Goal: Check status

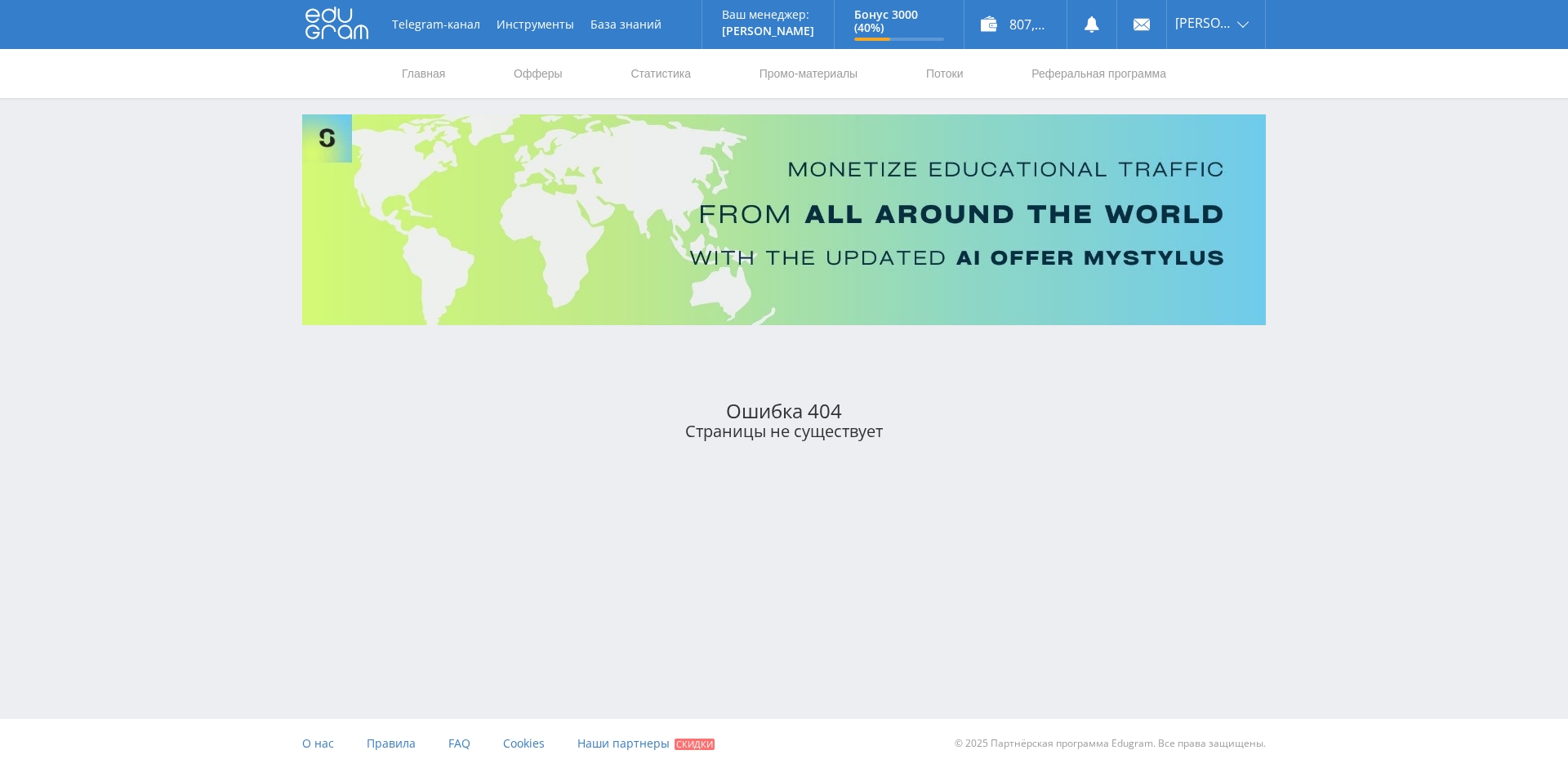
click at [333, 22] on icon at bounding box center [336, 23] width 63 height 33
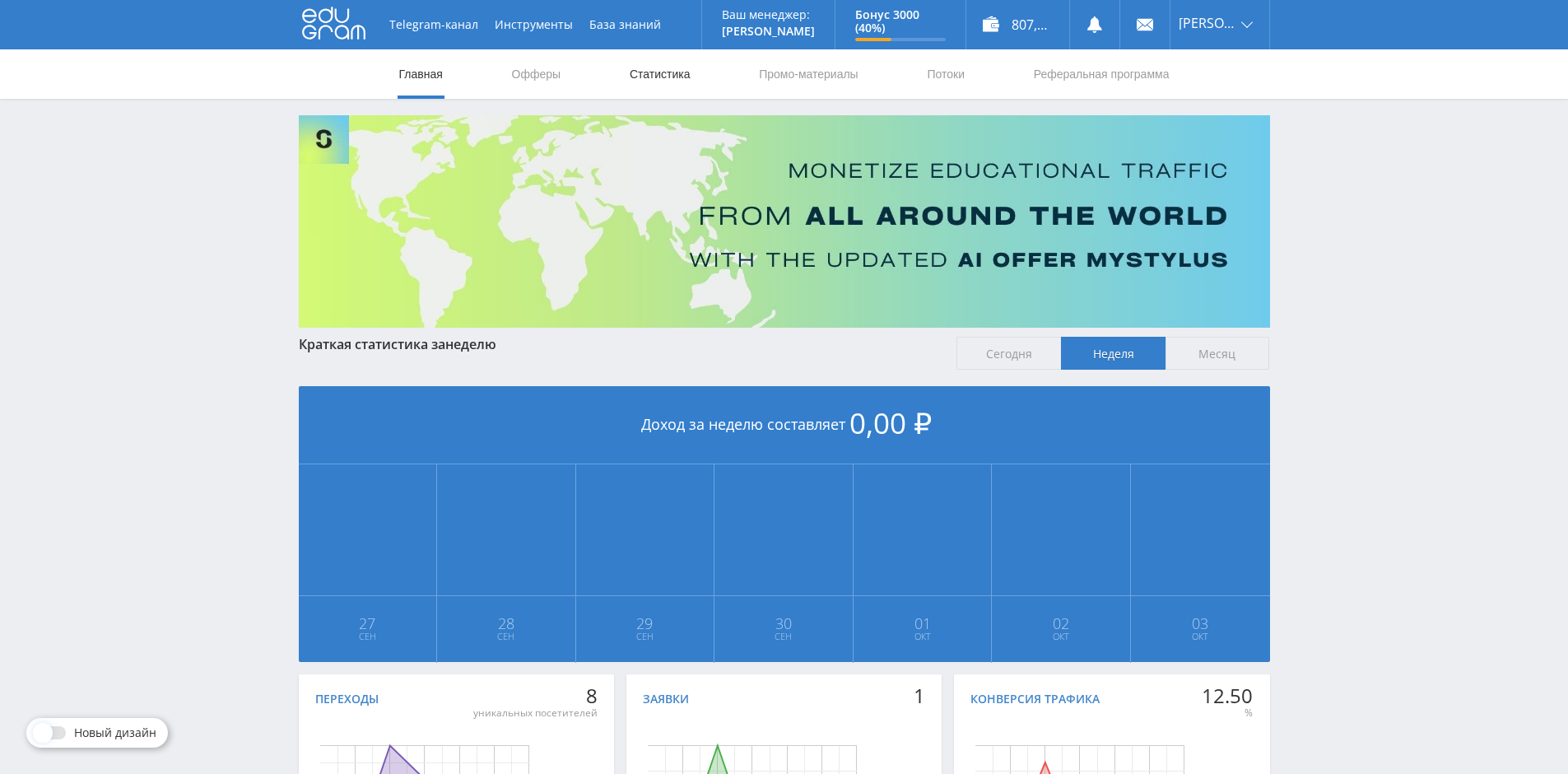
click at [661, 78] on link "Статистика" at bounding box center [660, 74] width 64 height 50
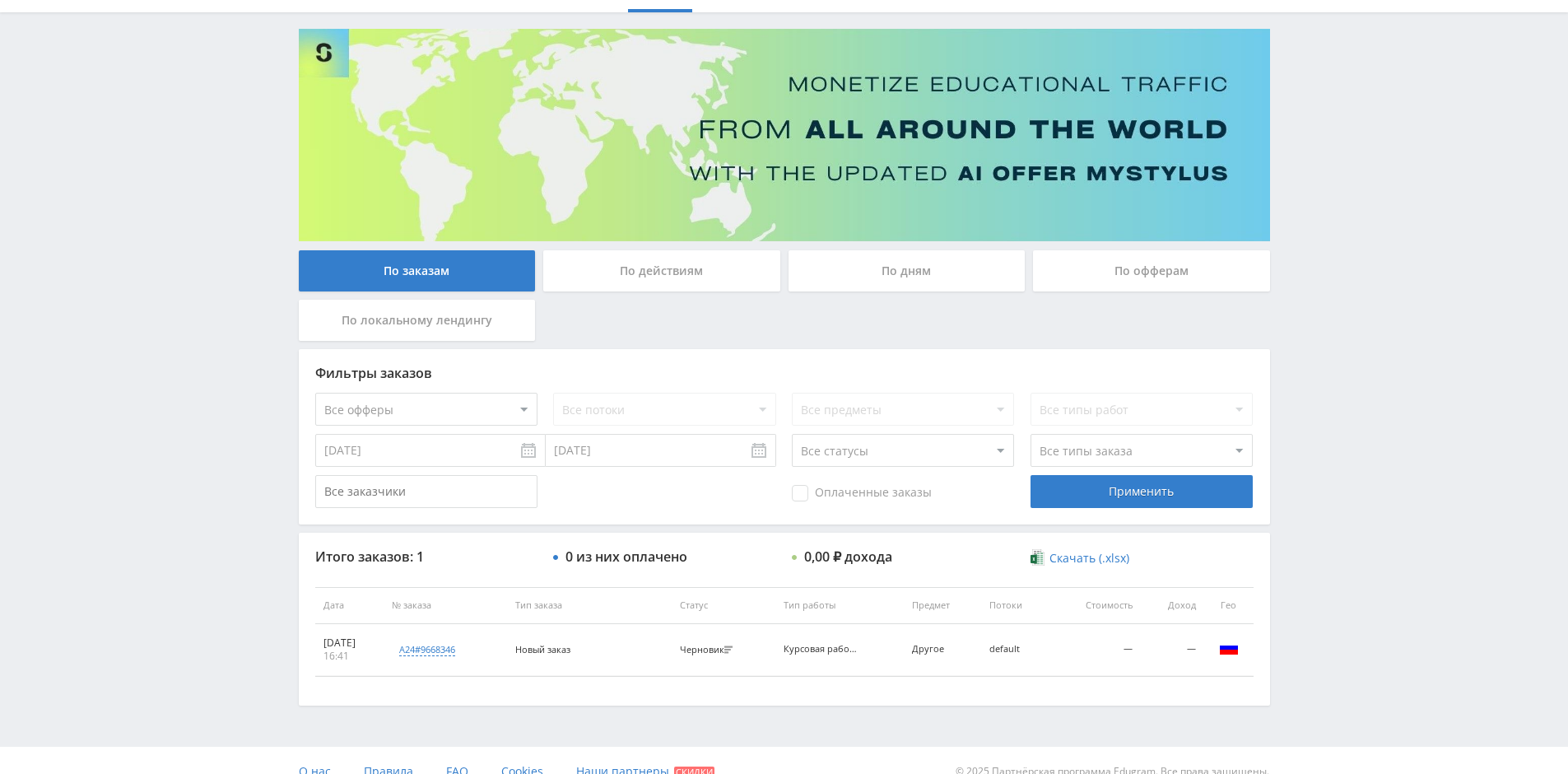
scroll to position [109, 0]
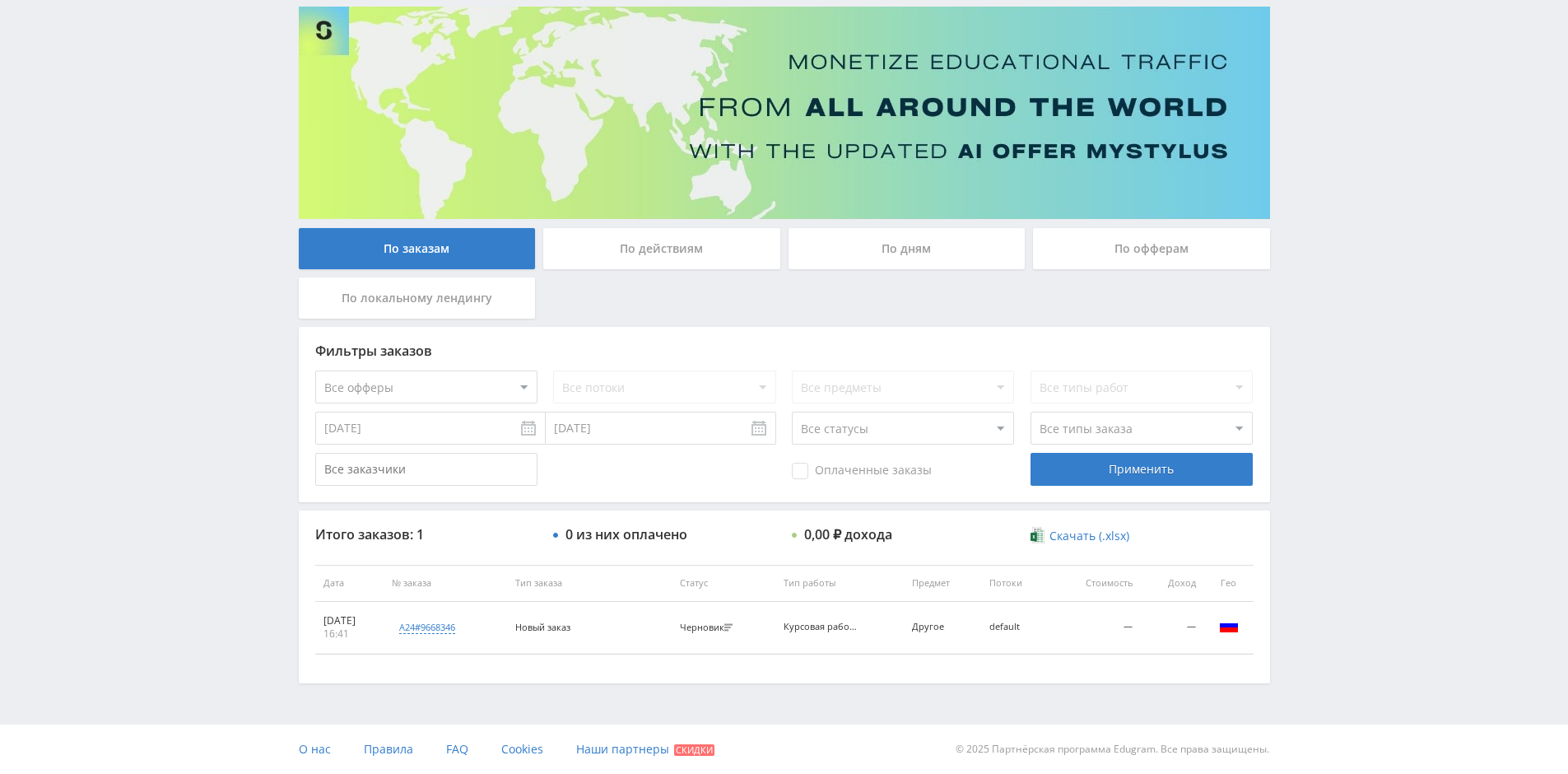
click at [530, 429] on input "[DATE]" at bounding box center [430, 428] width 230 height 33
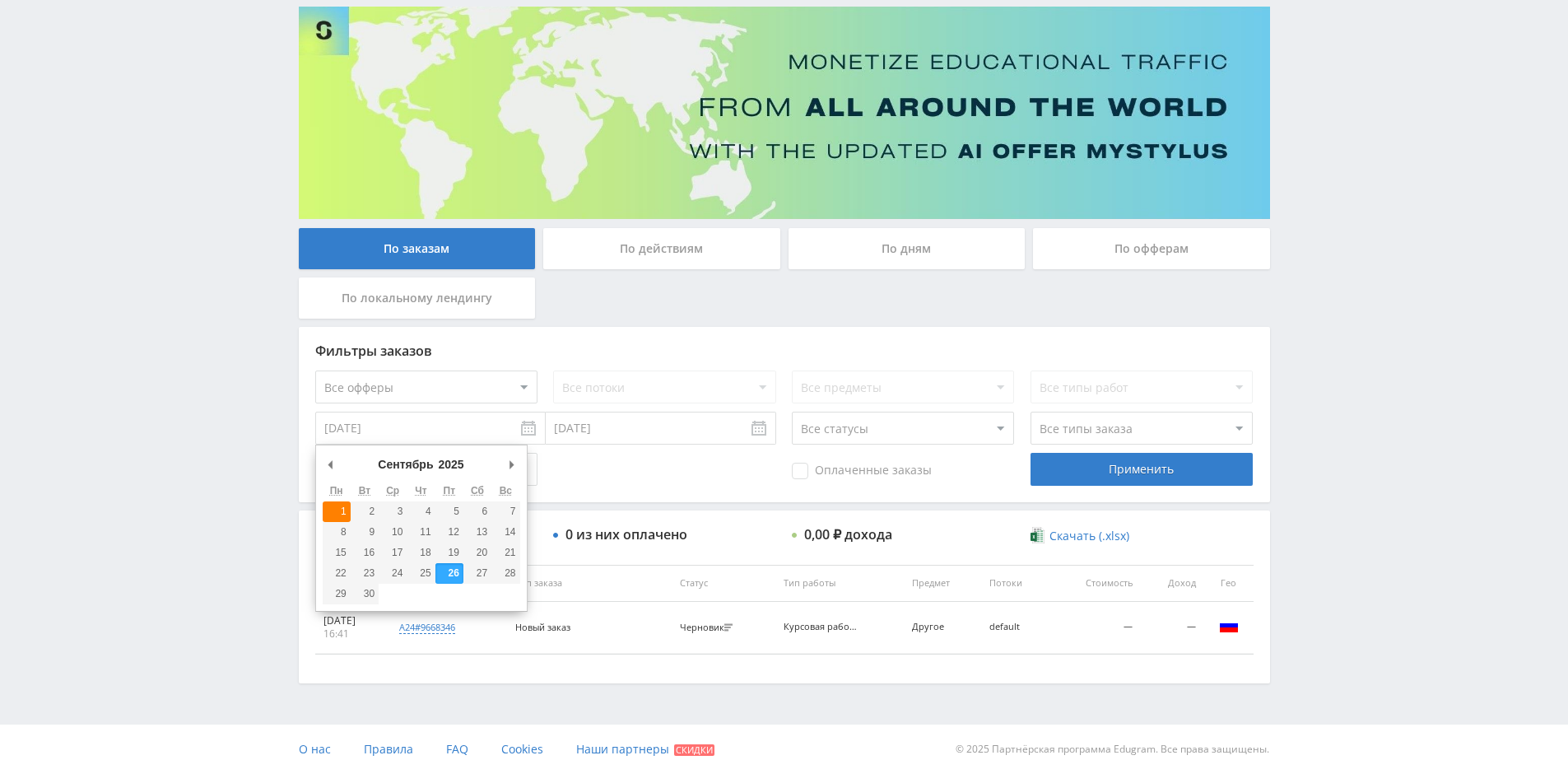
type input "[DATE]"
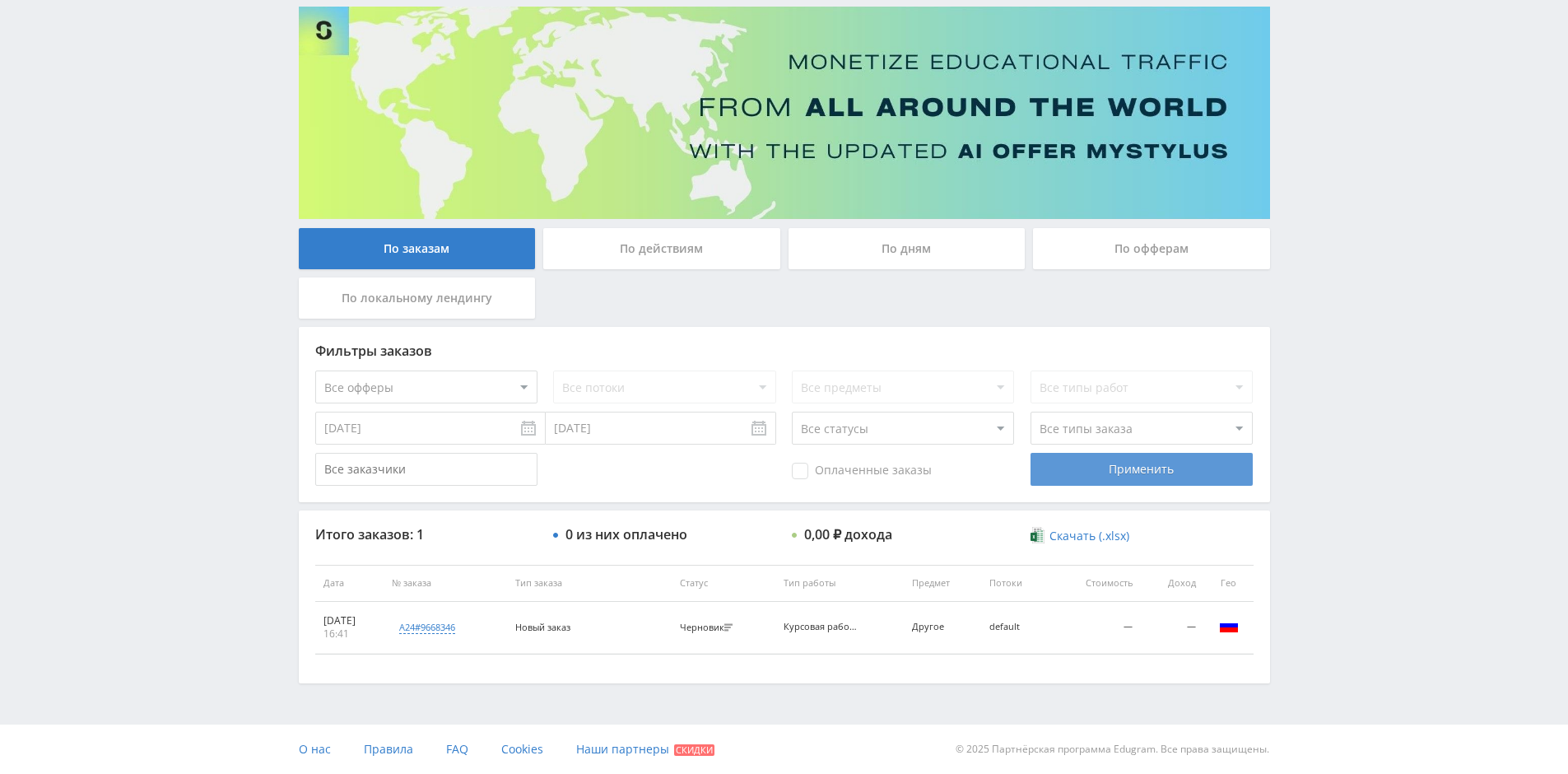
click at [1098, 465] on div "Применить" at bounding box center [1142, 470] width 223 height 33
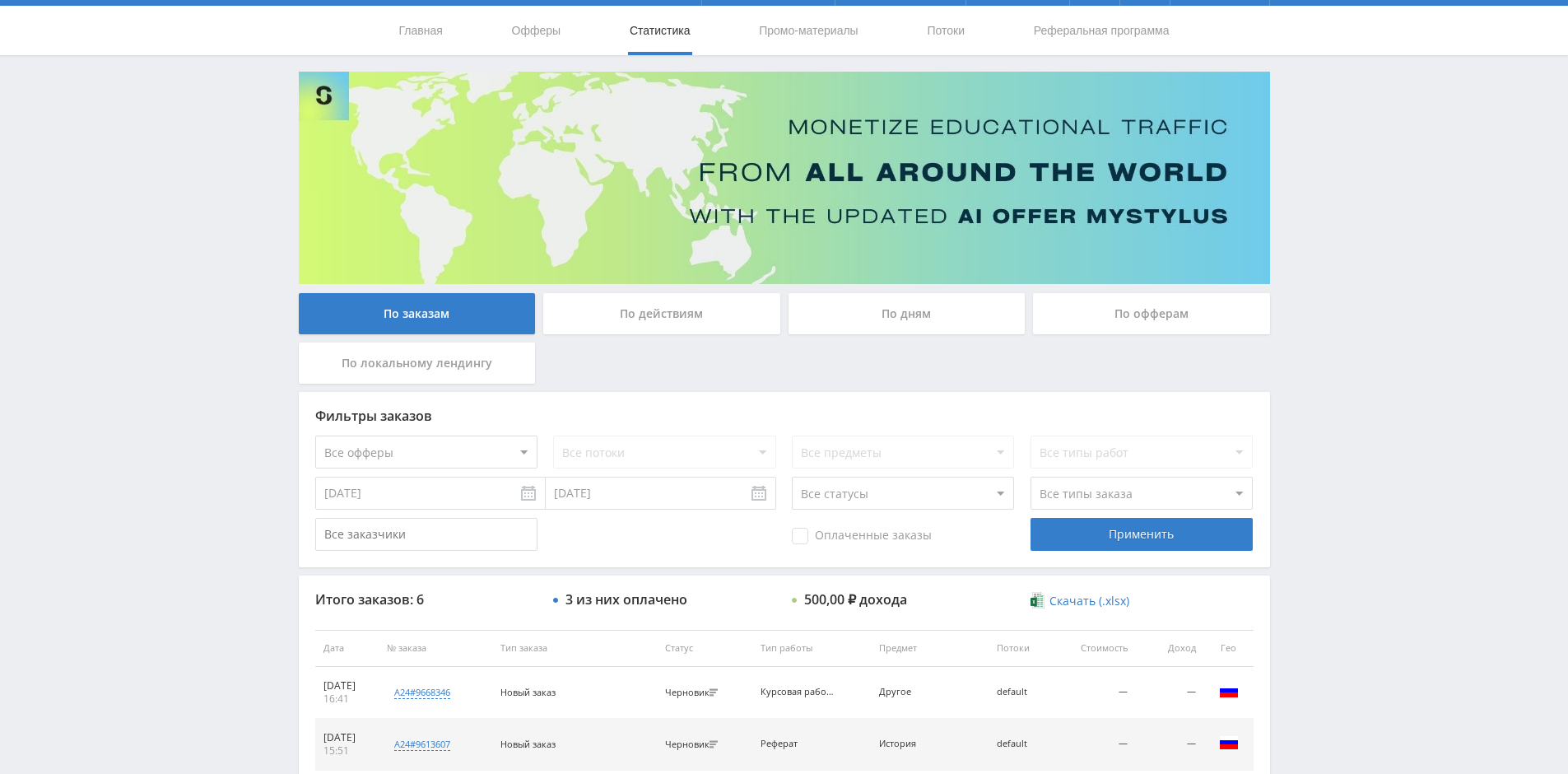
scroll to position [0, 0]
